Goal: Information Seeking & Learning: Learn about a topic

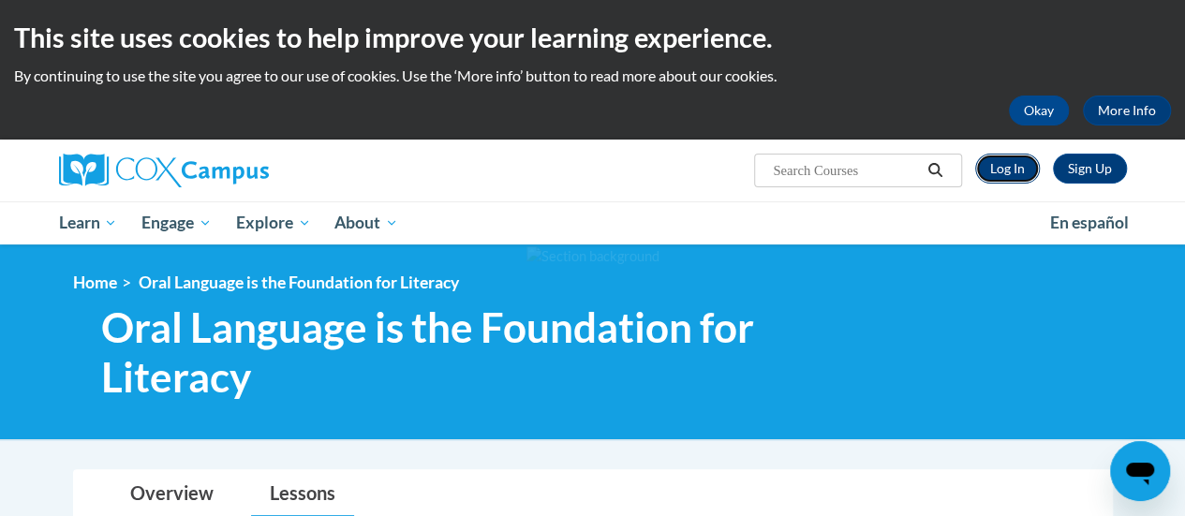
click at [1012, 166] on link "Log In" at bounding box center [1008, 169] width 65 height 30
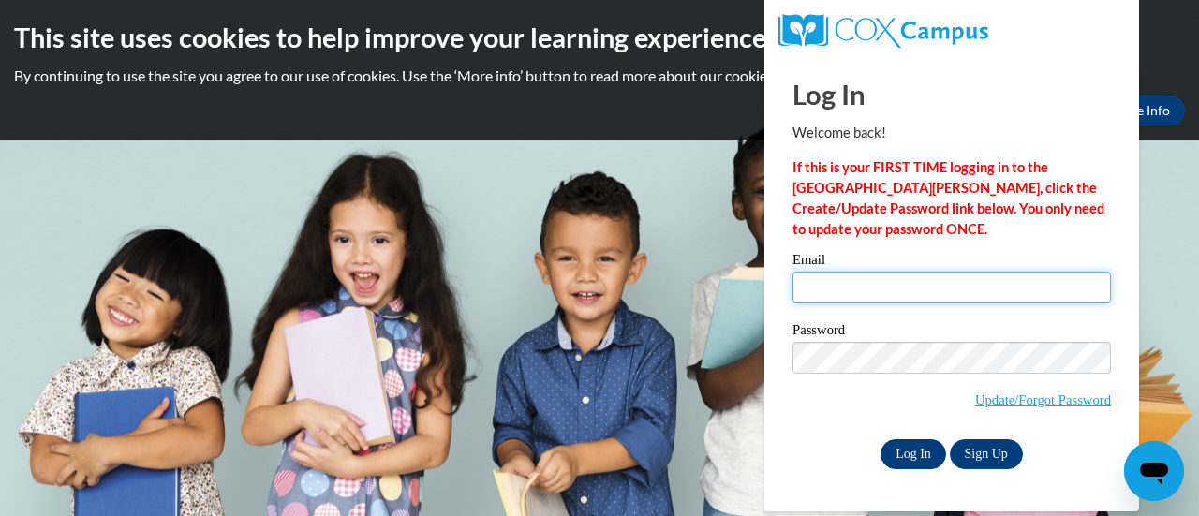
type input "stews@gracesystem.org"
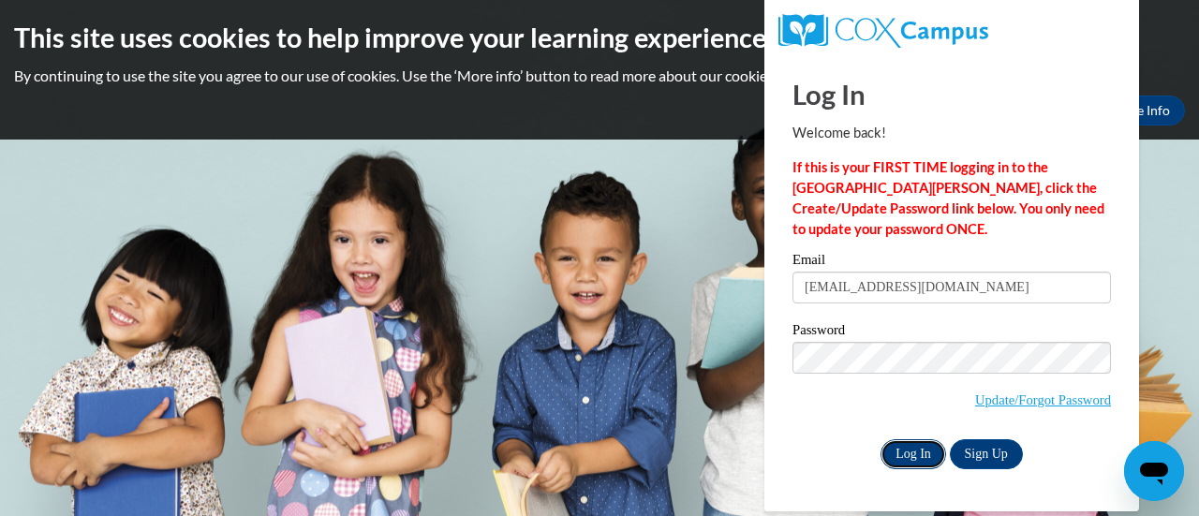
click at [912, 447] on input "Log In" at bounding box center [914, 454] width 66 height 30
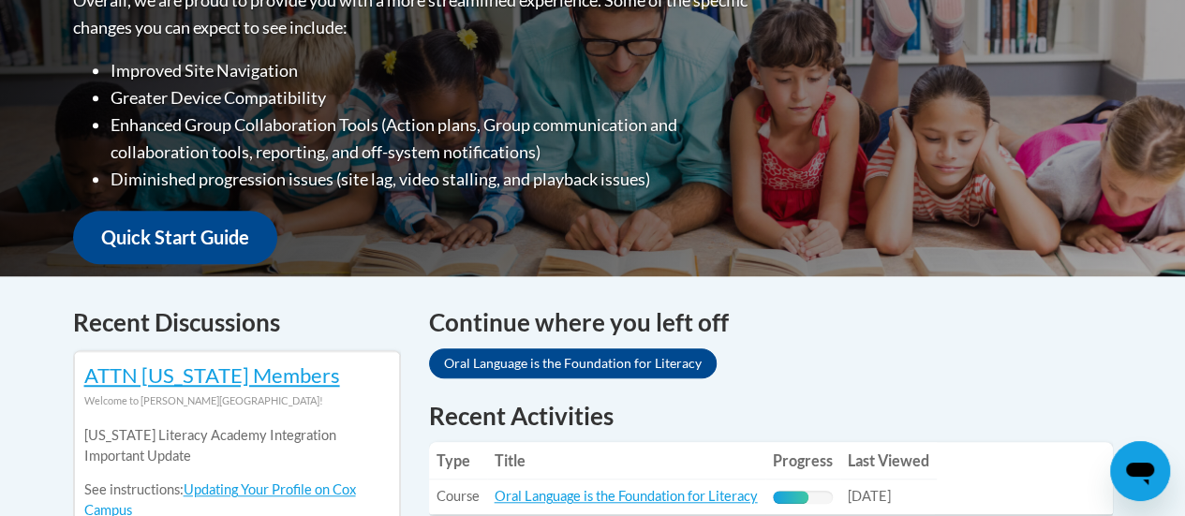
scroll to position [656, 0]
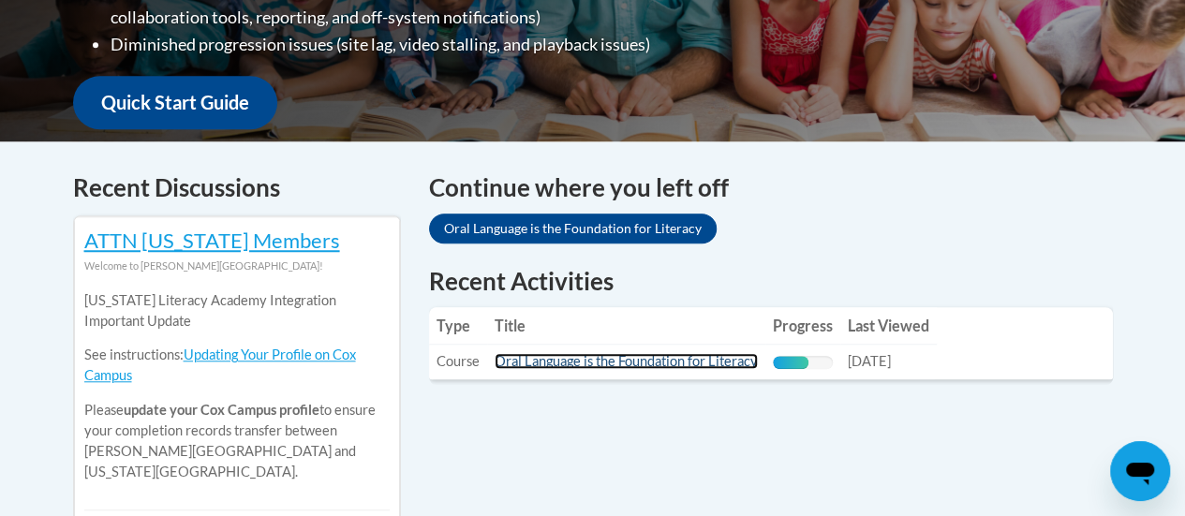
click at [625, 361] on link "Oral Language is the Foundation for Literacy" at bounding box center [626, 361] width 263 height 16
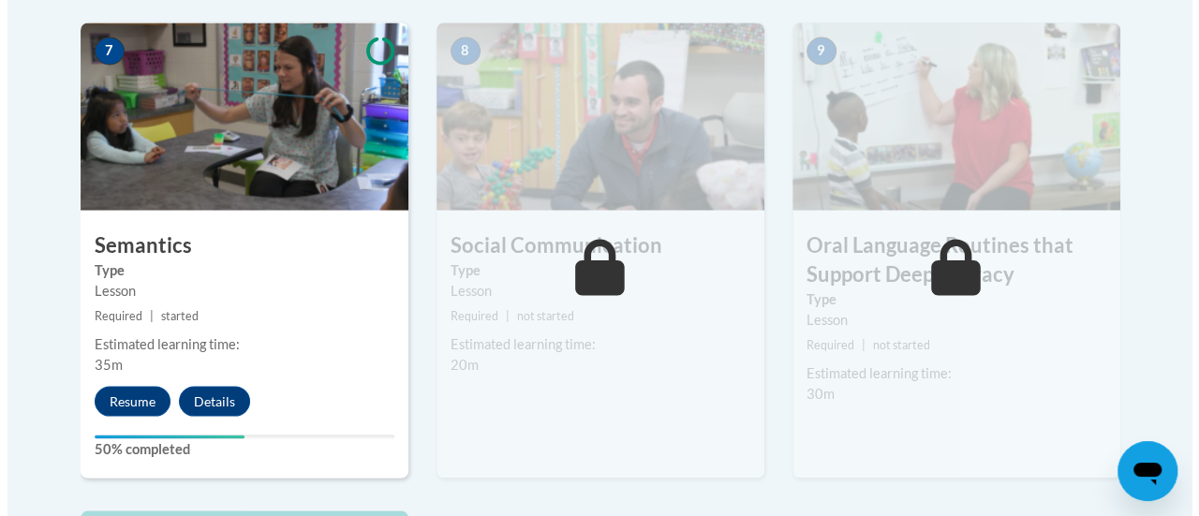
scroll to position [1687, 0]
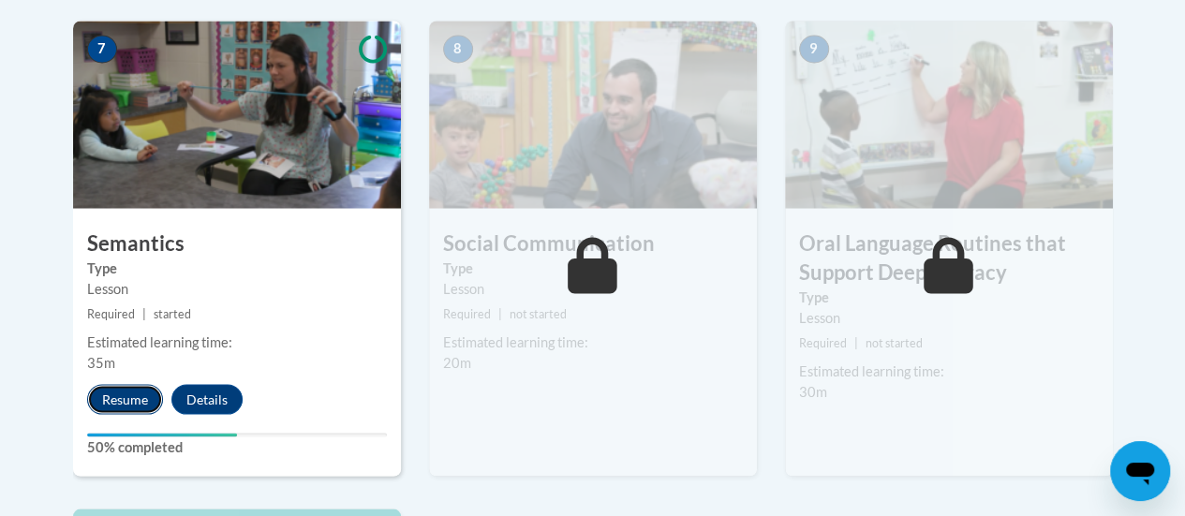
click at [133, 402] on button "Resume" at bounding box center [125, 399] width 76 height 30
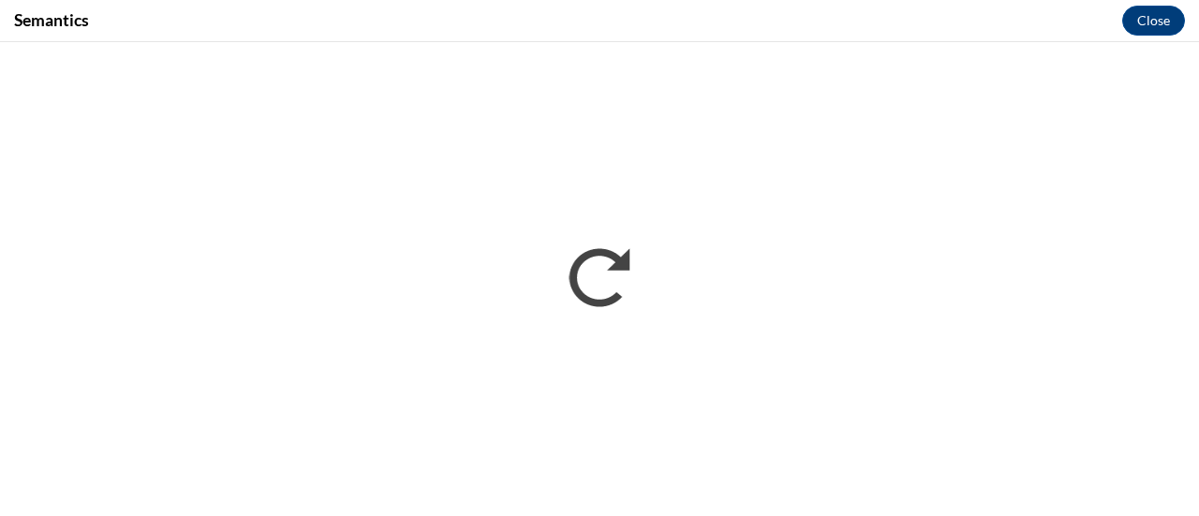
scroll to position [0, 0]
click at [717, 15] on div "Semantics Close" at bounding box center [599, 21] width 1199 height 42
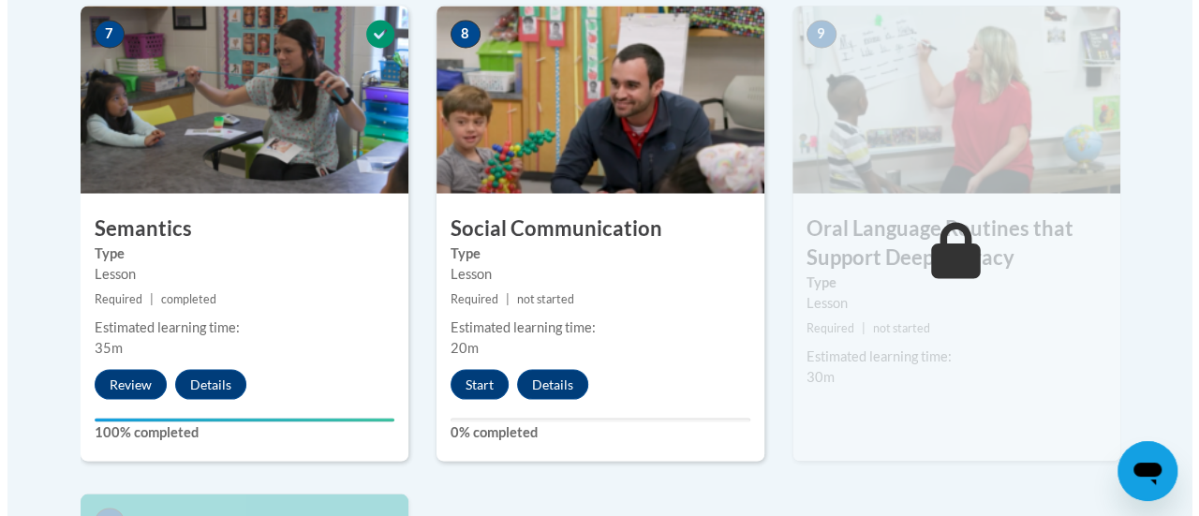
scroll to position [1687, 0]
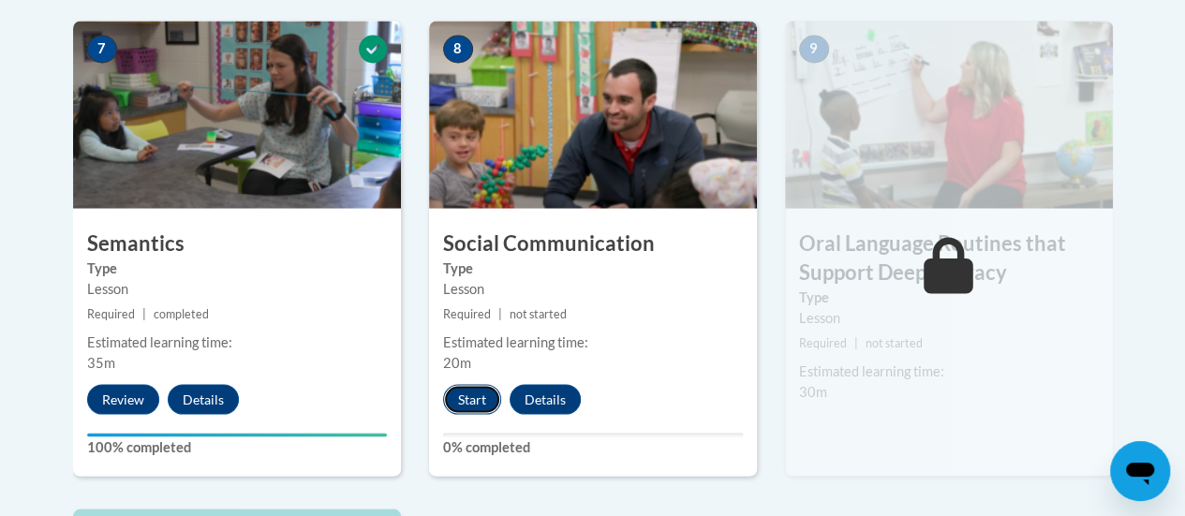
click at [484, 402] on button "Start" at bounding box center [472, 399] width 58 height 30
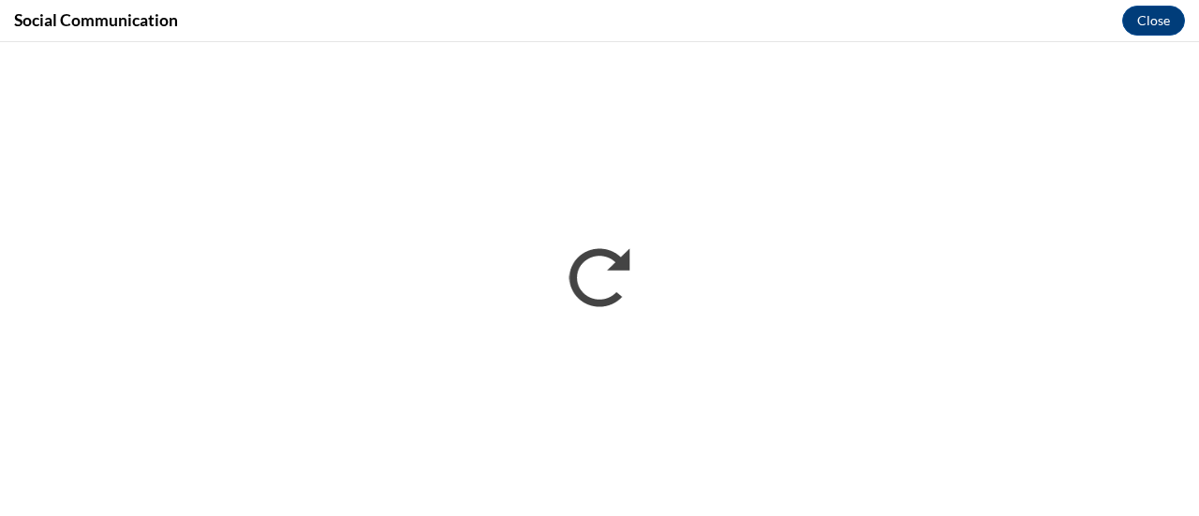
scroll to position [0, 0]
